Goal: Transaction & Acquisition: Purchase product/service

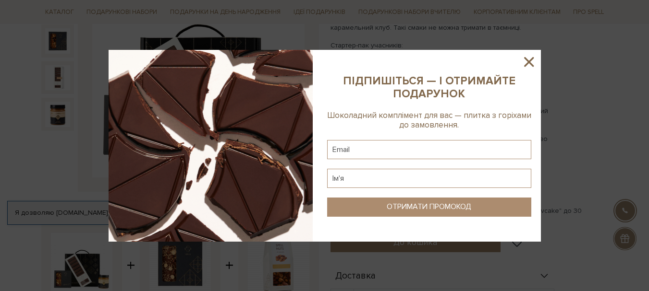
scroll to position [192, 0]
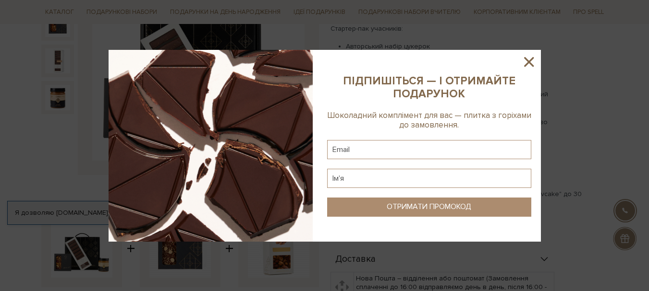
click at [533, 68] on icon at bounding box center [528, 62] width 16 height 16
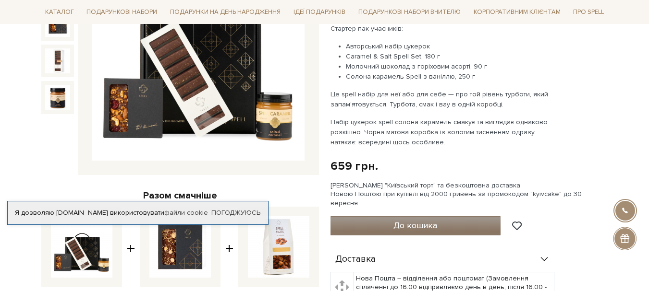
click at [404, 217] on button "До кошика" at bounding box center [415, 226] width 170 height 19
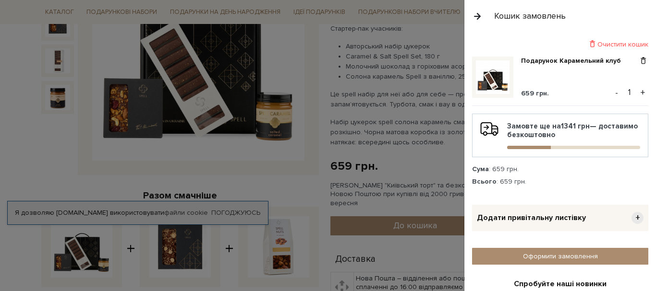
click at [155, 159] on div at bounding box center [328, 145] width 656 height 291
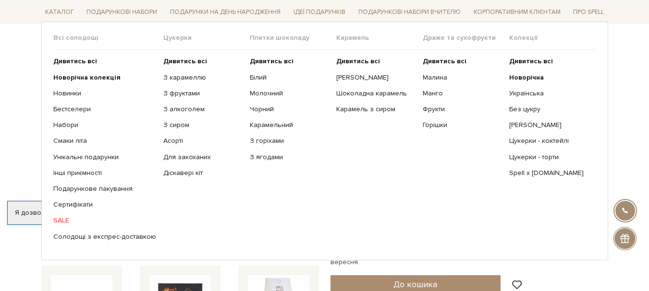
scroll to position [144, 0]
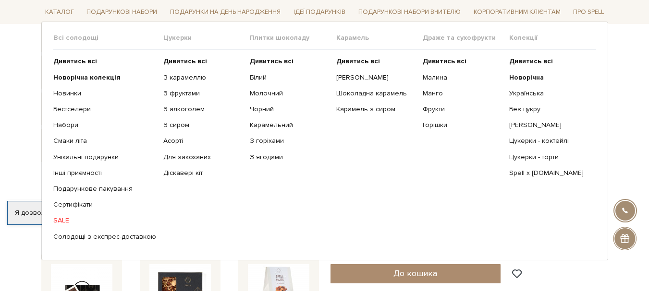
click at [74, 37] on span "Всі солодощі" at bounding box center [108, 38] width 110 height 9
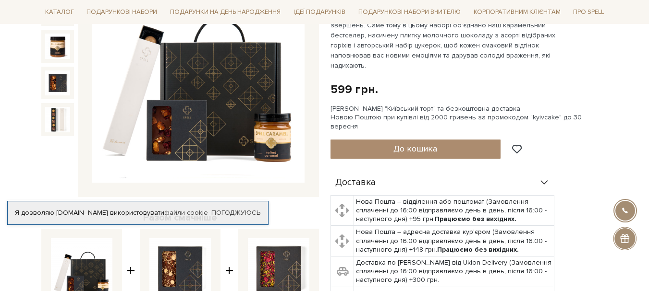
scroll to position [96, 0]
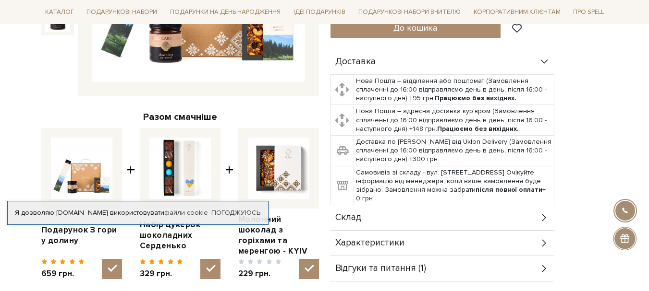
scroll to position [288, 0]
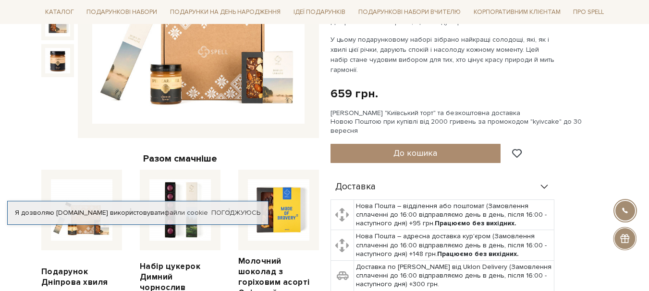
scroll to position [240, 0]
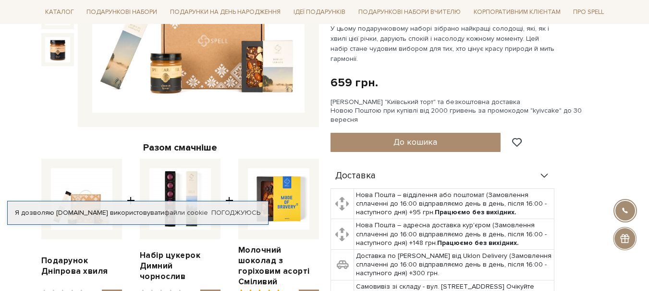
drag, startPoint x: 238, startPoint y: 235, endPoint x: 61, endPoint y: 124, distance: 208.3
click at [61, 124] on div at bounding box center [179, 7] width 277 height 241
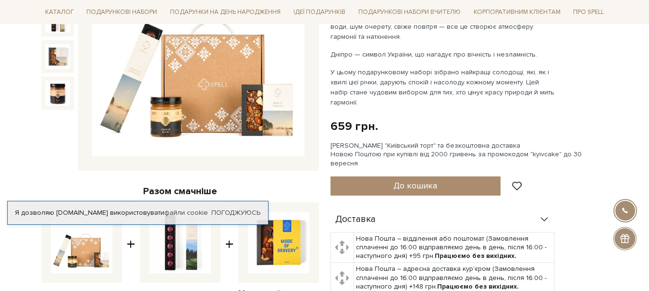
scroll to position [192, 0]
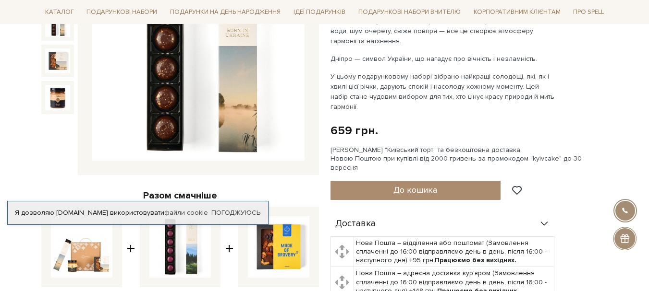
click at [56, 29] on img at bounding box center [57, 24] width 25 height 25
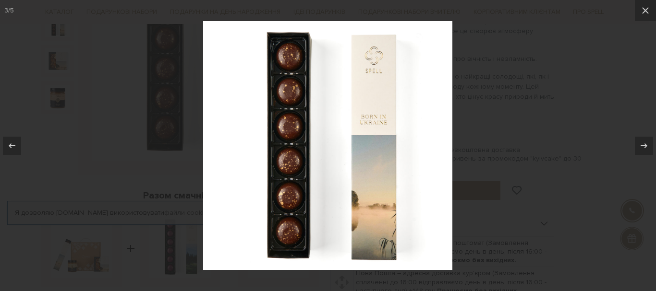
click at [80, 147] on div at bounding box center [328, 145] width 656 height 291
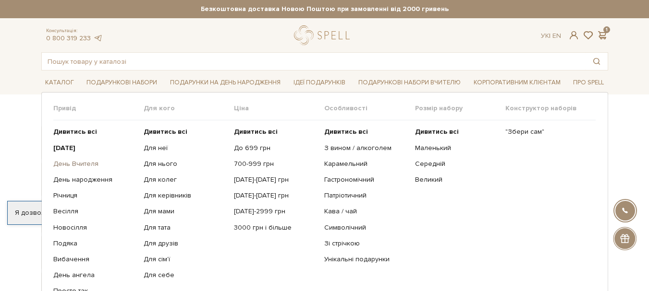
click at [87, 164] on link "День Вчителя" at bounding box center [94, 164] width 83 height 9
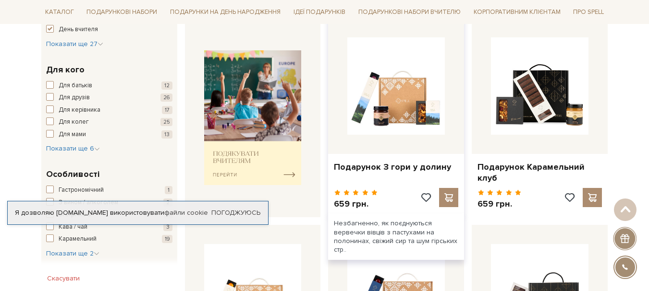
scroll to position [384, 0]
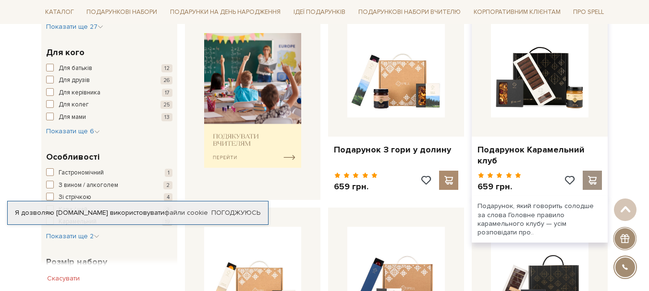
click at [590, 171] on div at bounding box center [591, 180] width 19 height 19
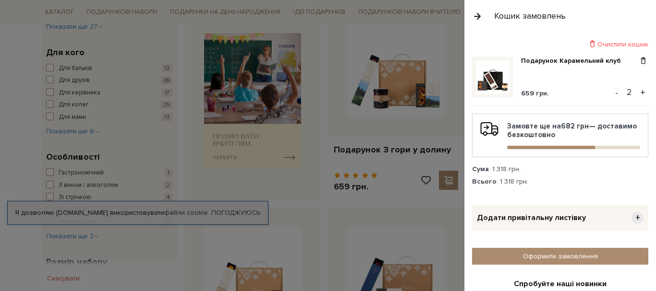
click at [612, 96] on button "-" at bounding box center [617, 92] width 10 height 14
click at [25, 90] on div at bounding box center [328, 145] width 656 height 291
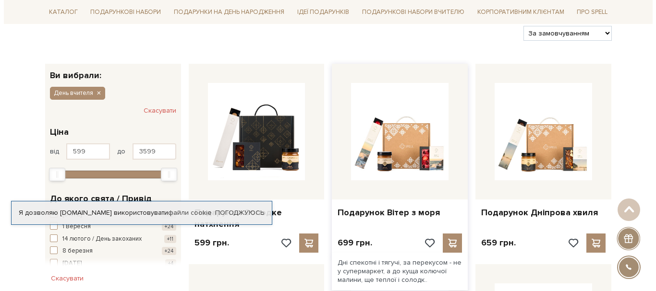
scroll to position [144, 0]
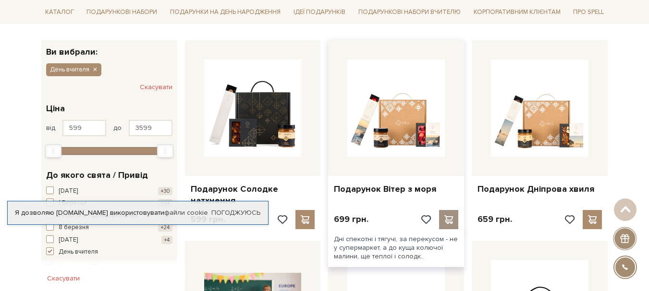
click at [441, 217] on div at bounding box center [448, 219] width 19 height 19
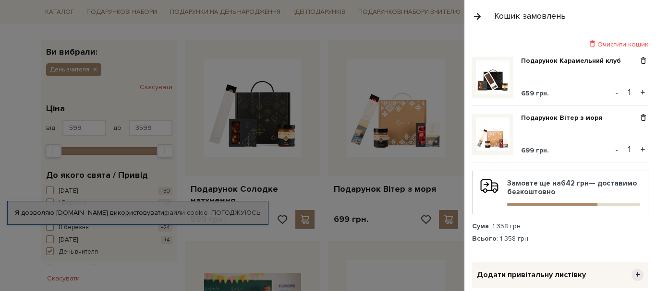
click at [448, 224] on div at bounding box center [328, 145] width 656 height 291
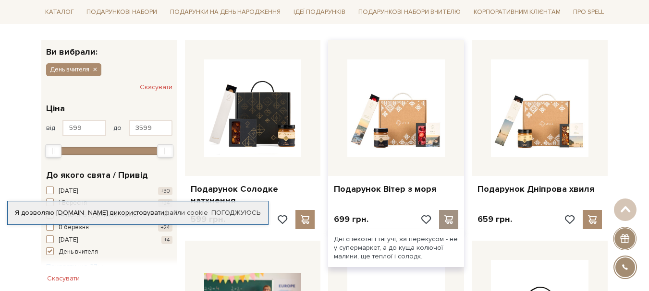
click at [449, 220] on span at bounding box center [449, 220] width 12 height 9
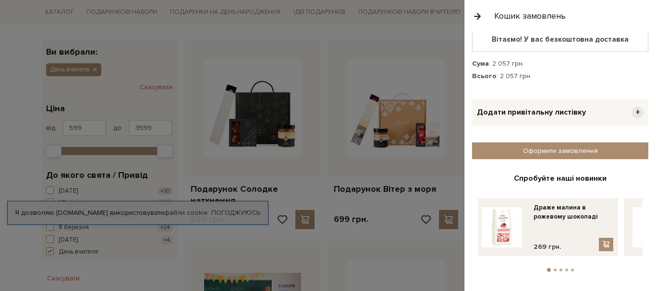
click at [633, 112] on span "+" at bounding box center [637, 113] width 12 height 12
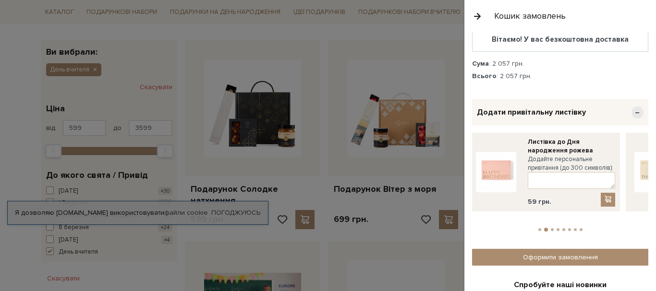
drag, startPoint x: 629, startPoint y: 170, endPoint x: 450, endPoint y: 192, distance: 180.4
drag, startPoint x: 628, startPoint y: 154, endPoint x: 457, endPoint y: 187, distance: 174.2
drag, startPoint x: 623, startPoint y: 164, endPoint x: 398, endPoint y: 187, distance: 225.4
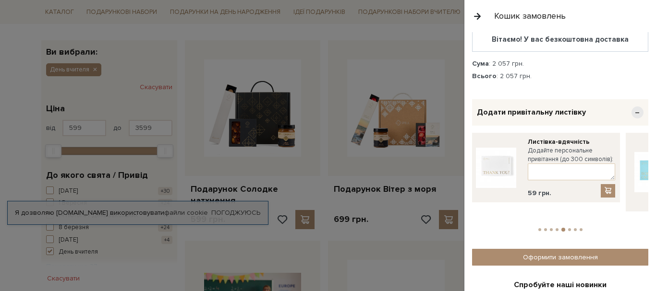
drag, startPoint x: 635, startPoint y: 159, endPoint x: 447, endPoint y: 160, distance: 187.2
drag, startPoint x: 624, startPoint y: 146, endPoint x: 397, endPoint y: 165, distance: 227.4
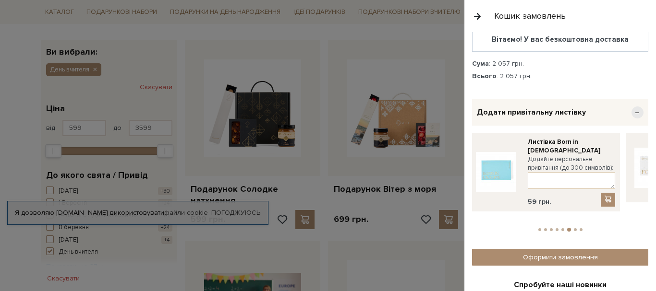
drag, startPoint x: 638, startPoint y: 159, endPoint x: 422, endPoint y: 180, distance: 216.5
drag, startPoint x: 635, startPoint y: 151, endPoint x: 556, endPoint y: 156, distance: 78.9
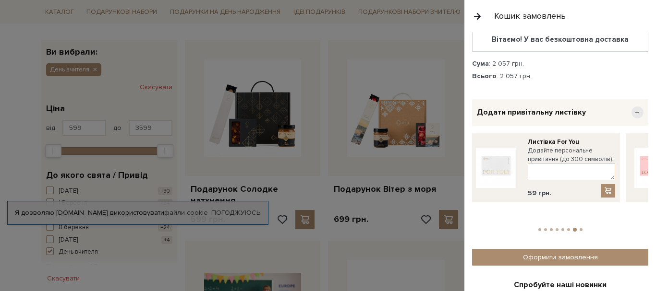
drag, startPoint x: 636, startPoint y: 148, endPoint x: 395, endPoint y: 191, distance: 244.4
drag, startPoint x: 637, startPoint y: 161, endPoint x: 470, endPoint y: 192, distance: 169.4
click at [470, 192] on div "Очистити кошик Подарунок Карамельний клуб 659 грн. - 1 + Подарунок Вітер з моря…" at bounding box center [560, 161] width 192 height 259
drag, startPoint x: 638, startPoint y: 162, endPoint x: 413, endPoint y: 194, distance: 226.9
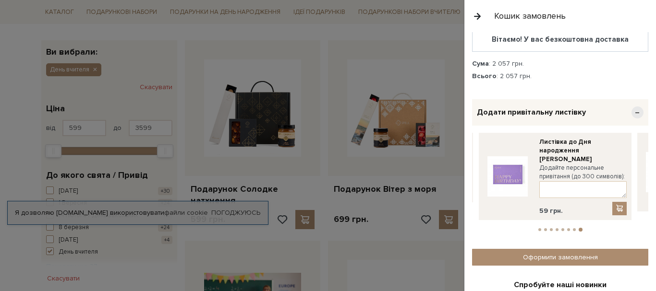
drag, startPoint x: 625, startPoint y: 146, endPoint x: 476, endPoint y: 182, distance: 153.0
click at [476, 182] on div "Листівка For You Додайте персональне привітання (до 300 символів): 59 грн." at bounding box center [318, 176] width 2852 height 87
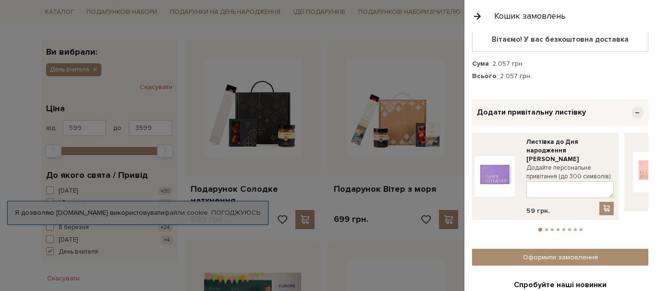
drag, startPoint x: 627, startPoint y: 159, endPoint x: 483, endPoint y: 195, distance: 148.4
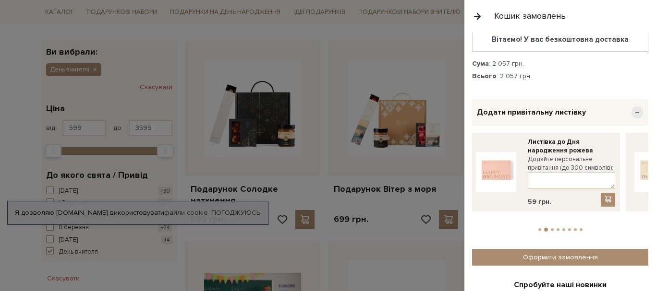
drag, startPoint x: 636, startPoint y: 143, endPoint x: 468, endPoint y: 179, distance: 172.4
click at [468, 179] on div "Очистити кошик Подарунок Карамельний клуб 659 грн. - 1 + Подарунок Вітер з моря…" at bounding box center [560, 161] width 192 height 259
drag, startPoint x: 633, startPoint y: 157, endPoint x: 451, endPoint y: 180, distance: 183.8
drag, startPoint x: 633, startPoint y: 149, endPoint x: 398, endPoint y: 162, distance: 235.6
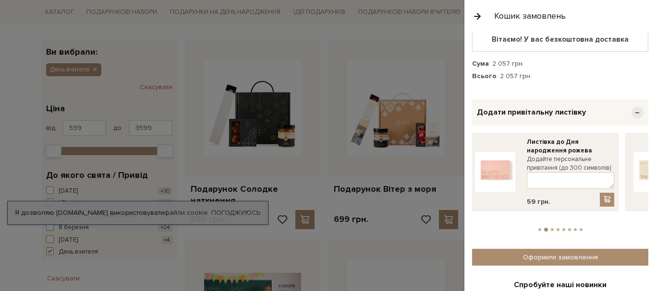
drag, startPoint x: 635, startPoint y: 151, endPoint x: 464, endPoint y: 178, distance: 173.0
click at [464, 178] on div "Кошик замовлень Очистити кошик Подарунок Карамельний клуб 659 грн. - 1 + Подару…" at bounding box center [560, 145] width 192 height 291
drag, startPoint x: 628, startPoint y: 155, endPoint x: 601, endPoint y: 155, distance: 27.4
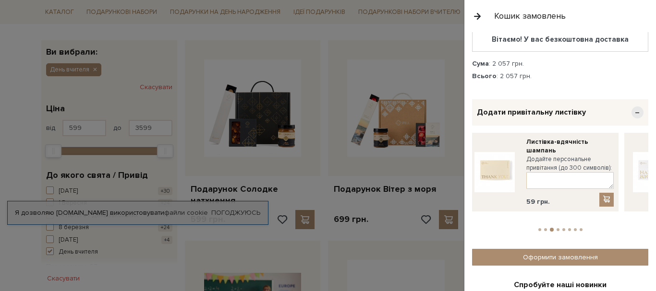
drag, startPoint x: 631, startPoint y: 155, endPoint x: 428, endPoint y: 168, distance: 203.0
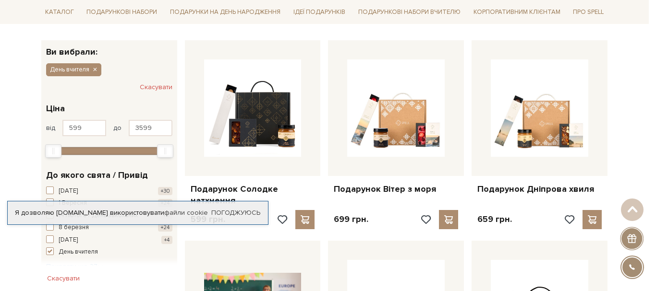
click at [393, 225] on div at bounding box center [328, 145] width 656 height 291
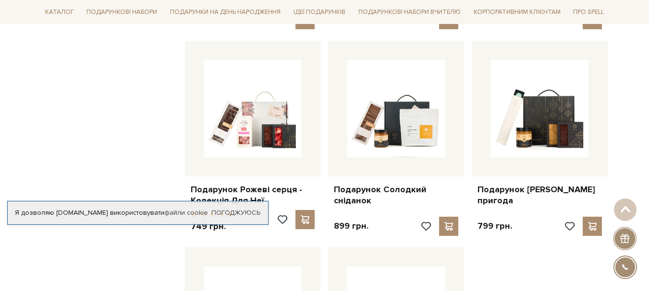
scroll to position [864, 0]
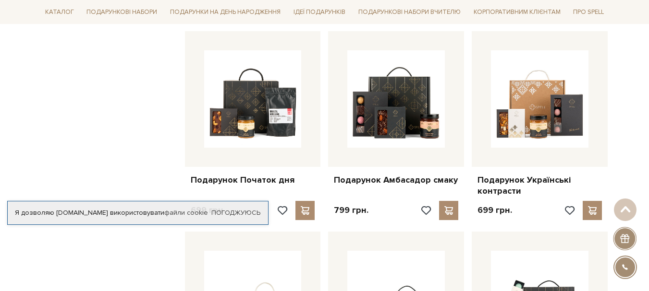
click at [14, 248] on div "Головна Вся продукція Подарункові набори Подарункові набори на день вчителя Под…" at bounding box center [324, 179] width 649 height 1683
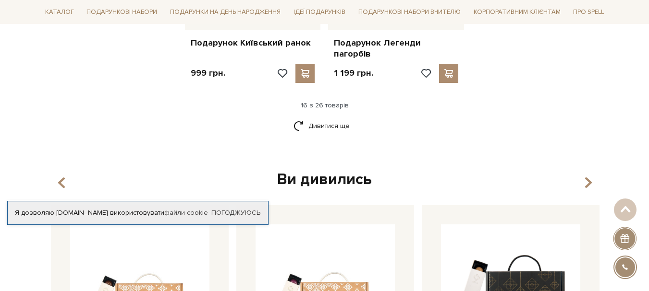
scroll to position [1296, 0]
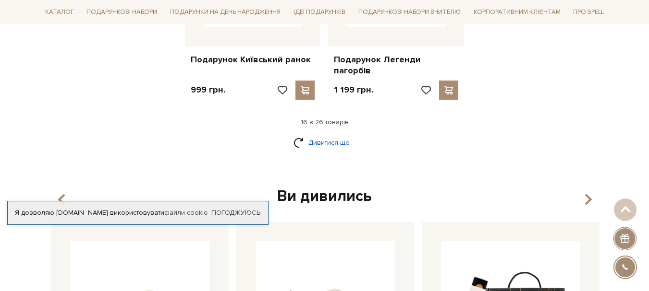
click at [317, 134] on link "Дивитися ще" at bounding box center [324, 142] width 62 height 17
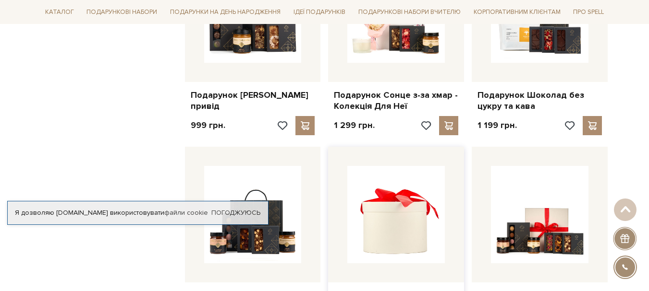
scroll to position [1392, 0]
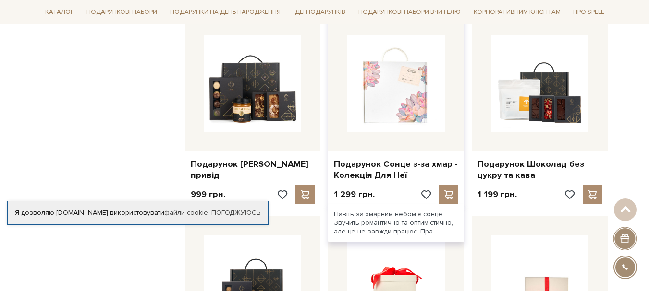
click at [389, 96] on img at bounding box center [395, 83] width 97 height 97
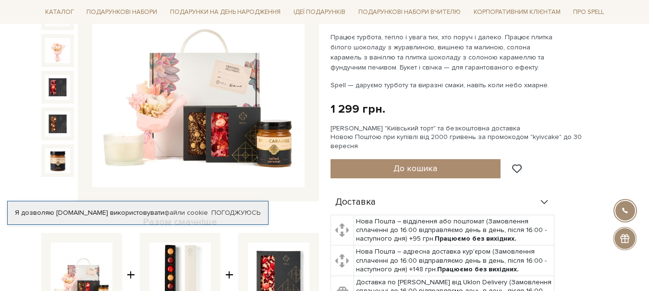
scroll to position [144, 0]
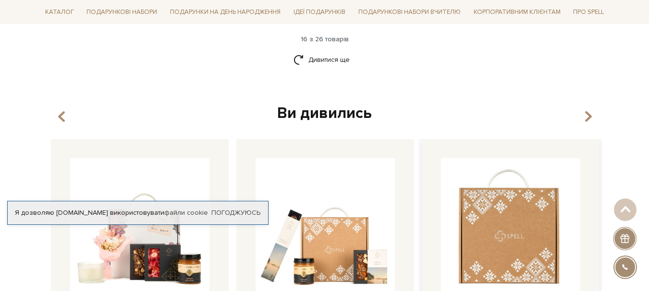
scroll to position [1344, 0]
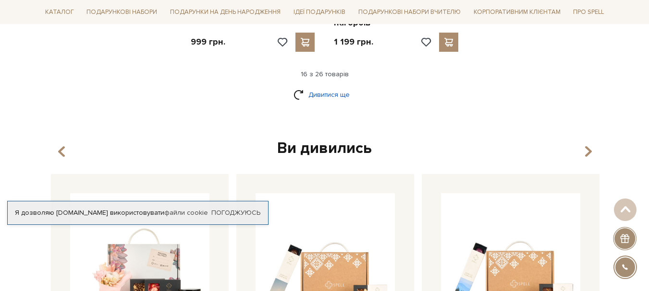
click at [345, 86] on link "Дивитися ще" at bounding box center [324, 94] width 62 height 17
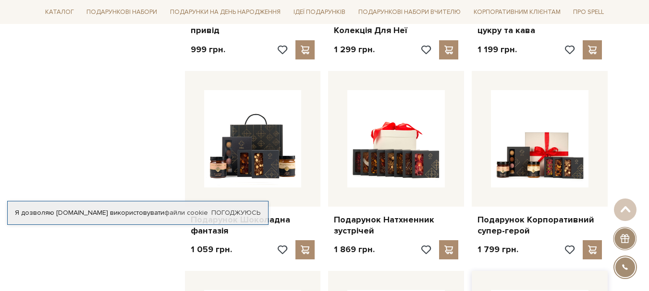
scroll to position [1536, 0]
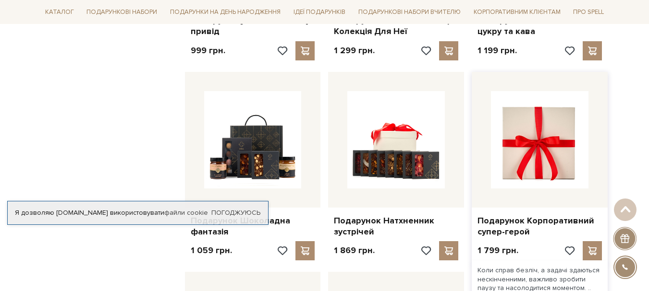
click at [546, 151] on img at bounding box center [539, 139] width 97 height 97
